Goal: Navigation & Orientation: Find specific page/section

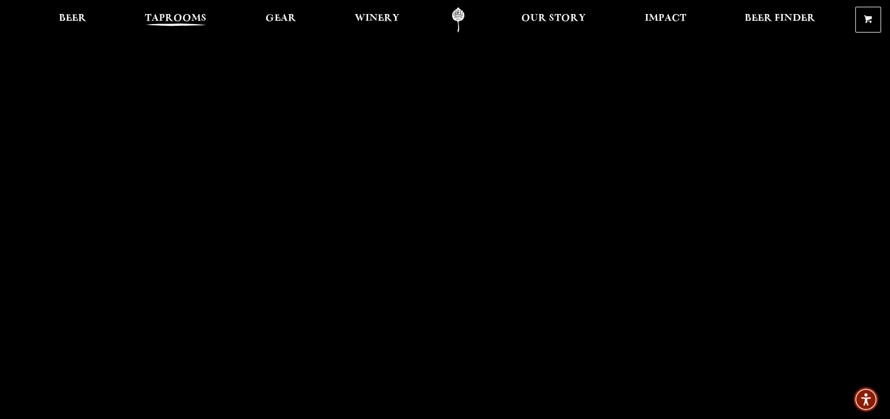
click at [194, 14] on span "Taprooms" at bounding box center [176, 18] width 62 height 9
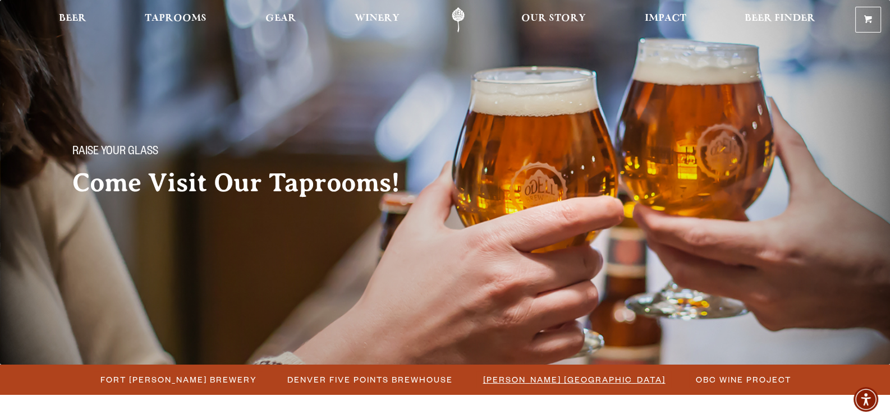
click at [593, 381] on span "[PERSON_NAME] [GEOGRAPHIC_DATA]" at bounding box center [574, 379] width 182 height 16
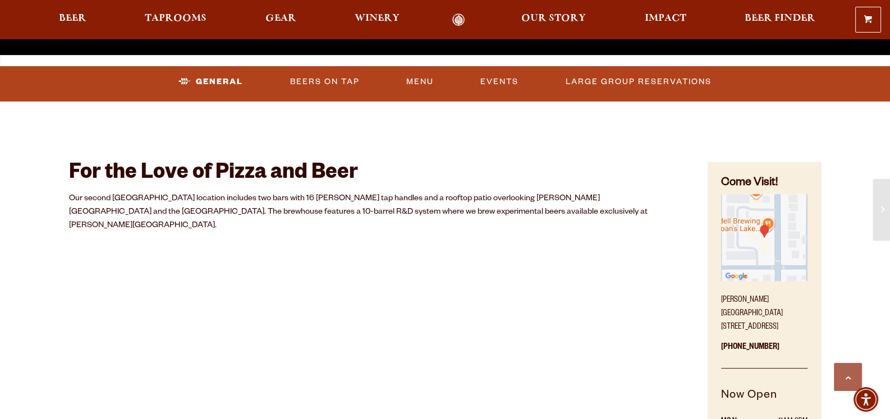
scroll to position [560, 0]
